Goal: Task Accomplishment & Management: Use online tool/utility

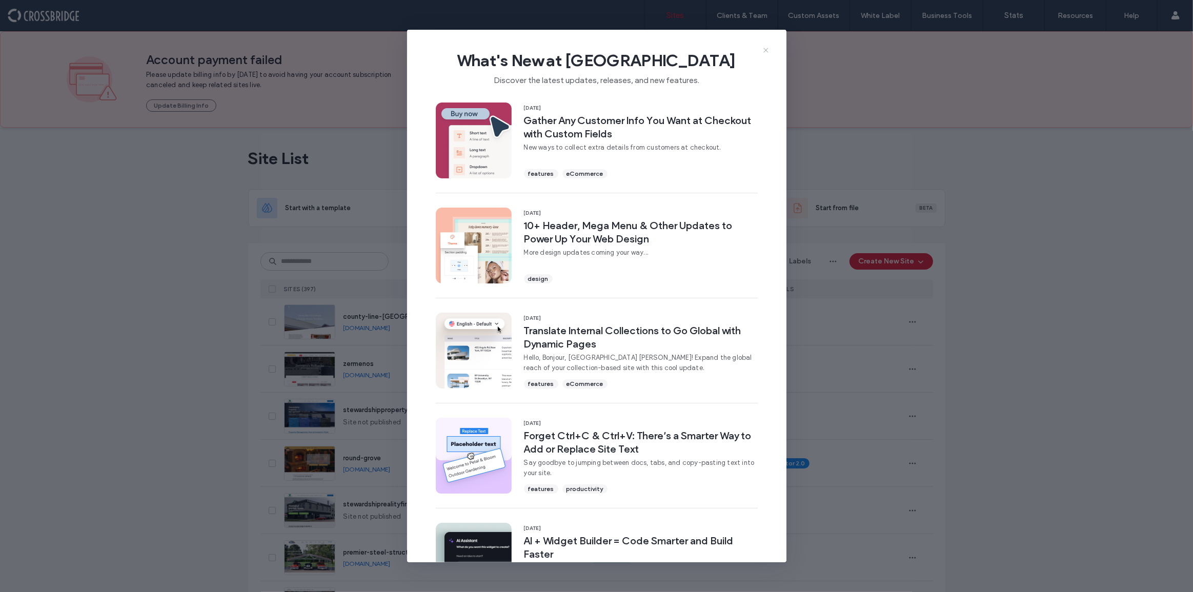
click at [766, 52] on icon at bounding box center [766, 50] width 8 height 8
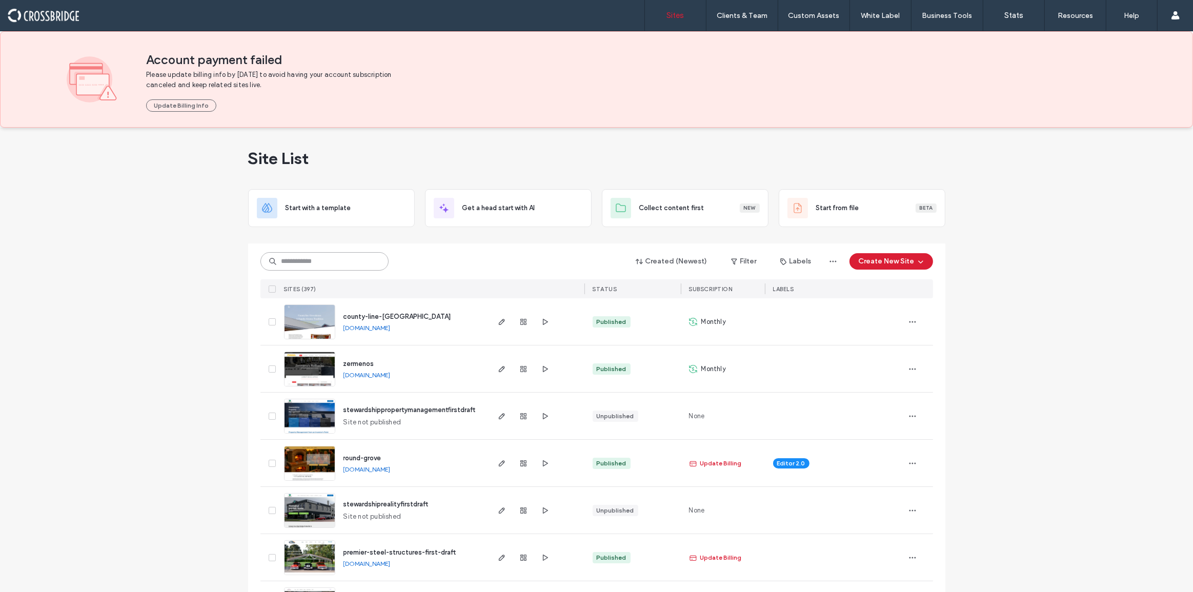
click at [327, 265] on input at bounding box center [324, 261] width 128 height 18
type input "******"
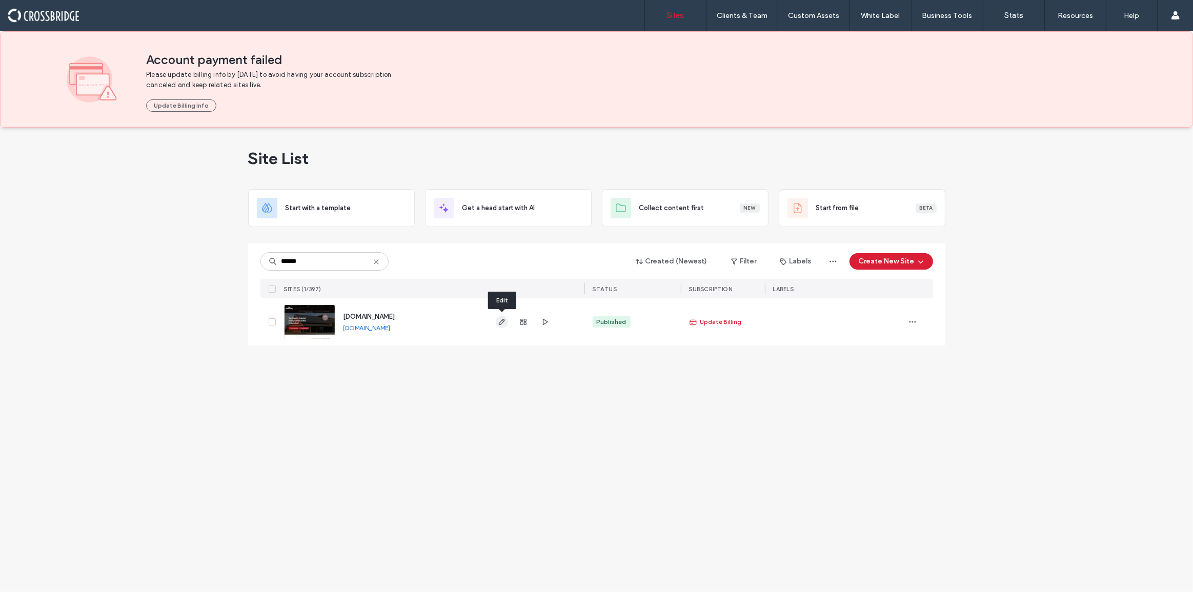
click at [499, 323] on icon "button" at bounding box center [502, 322] width 8 height 8
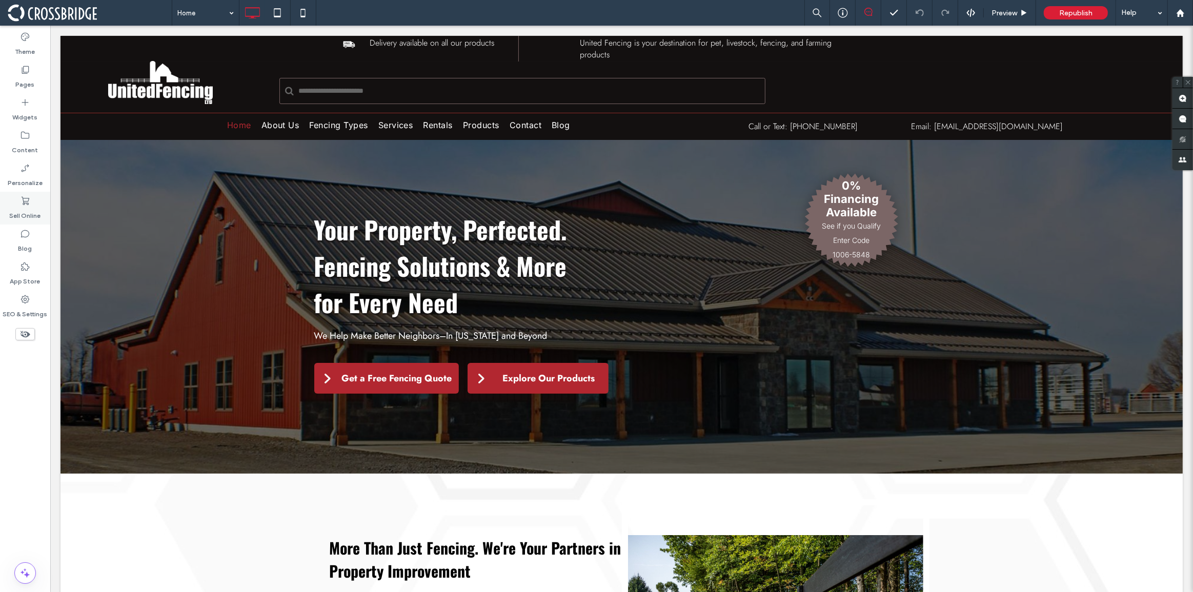
click at [25, 193] on div "Sell Online" at bounding box center [25, 208] width 50 height 33
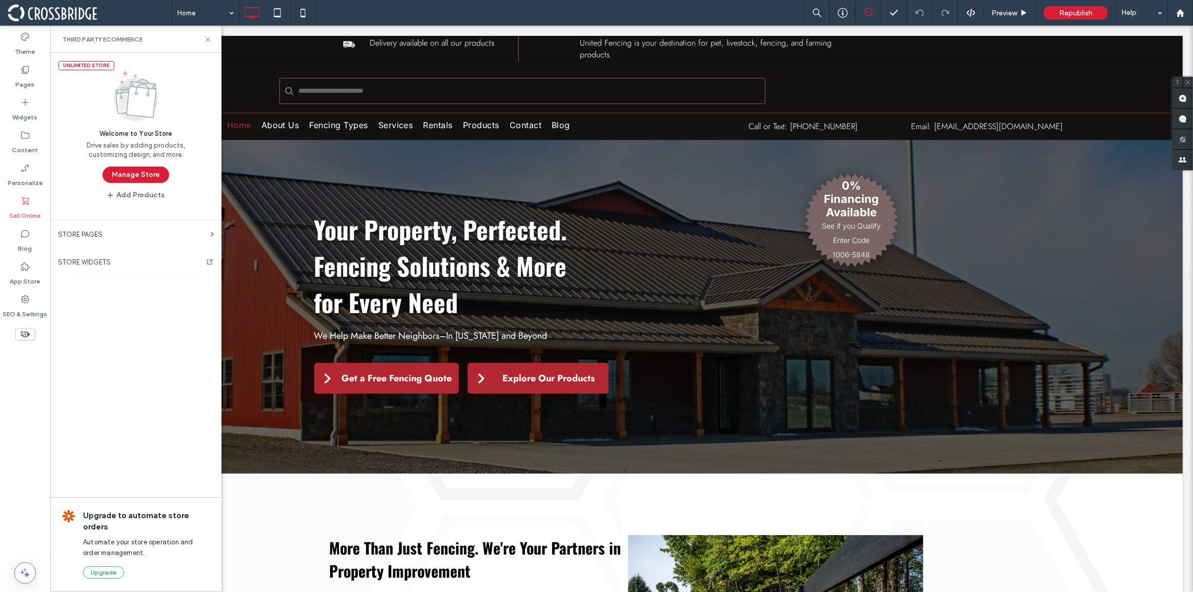
click at [122, 184] on div "Unlimited Store Welcome to Your Store Drive sales by adding products, customizi…" at bounding box center [135, 128] width 171 height 151
click at [125, 173] on button "Manage Store" at bounding box center [136, 175] width 67 height 16
